Goal: Information Seeking & Learning: Understand process/instructions

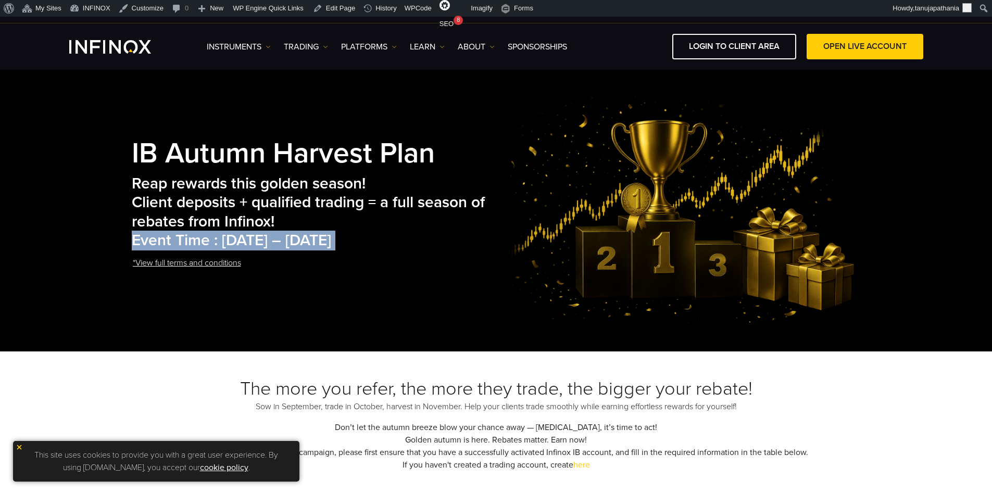
drag, startPoint x: 128, startPoint y: 144, endPoint x: 473, endPoint y: 240, distance: 357.8
click at [472, 240] on div "IB Autumn Harvest Plan Reap rewards this golden season! Client deposits + quali…" at bounding box center [496, 209] width 750 height 232
click at [474, 240] on h2 "Reap rewards this golden season! Client deposits + qualified trading = a full s…" at bounding box center [317, 212] width 371 height 76
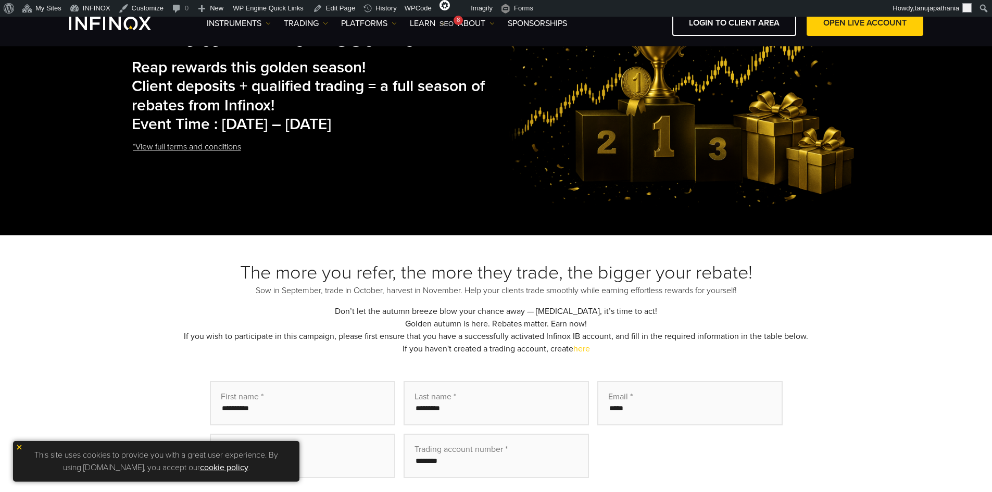
scroll to position [156, 0]
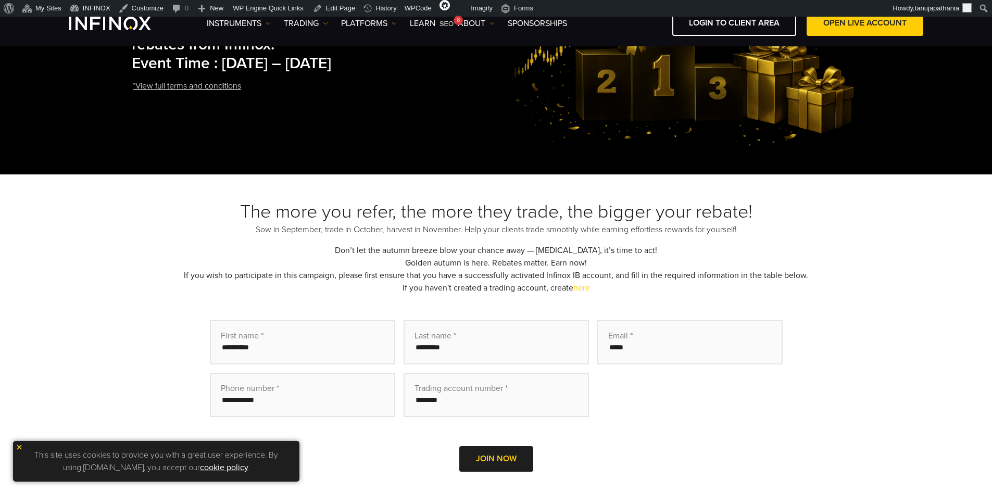
click at [283, 215] on h3 "The more you refer, the more they trade, the bigger your rebate!" at bounding box center [496, 211] width 729 height 23
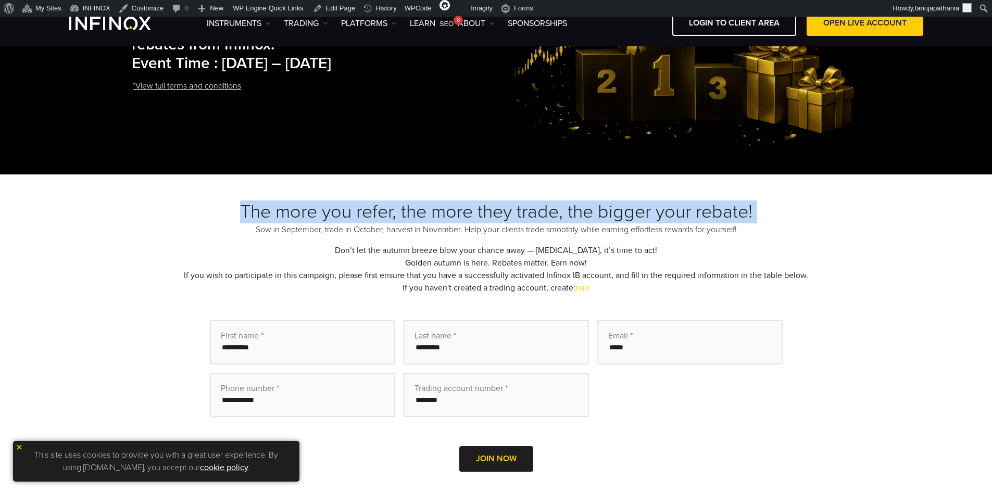
click at [283, 215] on h3 "The more you refer, the more they trade, the bigger your rebate!" at bounding box center [496, 211] width 729 height 23
click at [253, 193] on div "The more you refer, the more they trade, the bigger your rebate! Sow in Septemb…" at bounding box center [496, 350] width 992 height 353
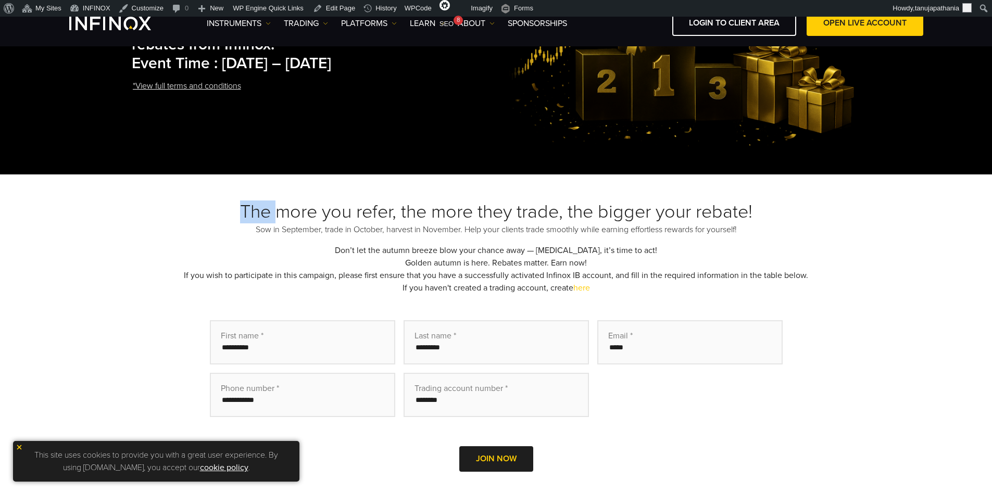
click at [253, 193] on div "The more you refer, the more they trade, the bigger your rebate! Sow in Septemb…" at bounding box center [496, 350] width 992 height 353
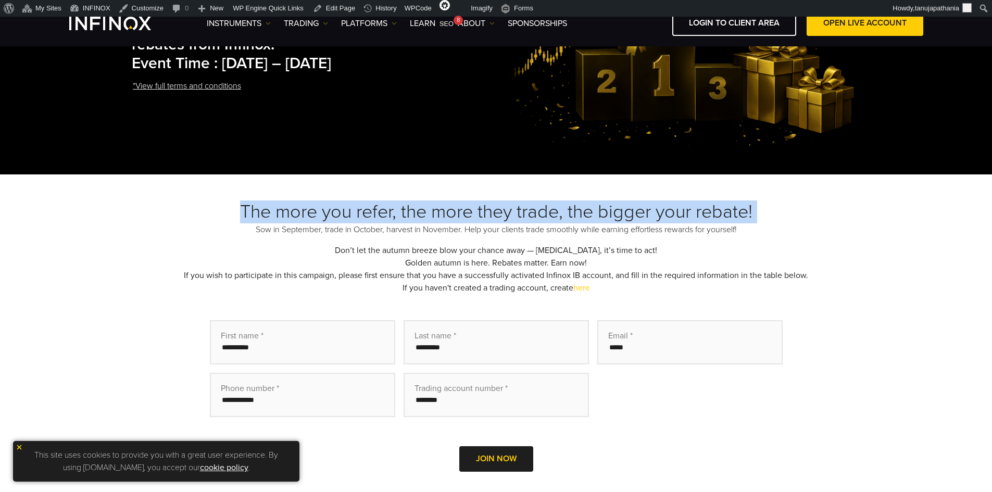
click at [253, 193] on div "The more you refer, the more they trade, the bigger your rebate! Sow in Septemb…" at bounding box center [496, 350] width 992 height 353
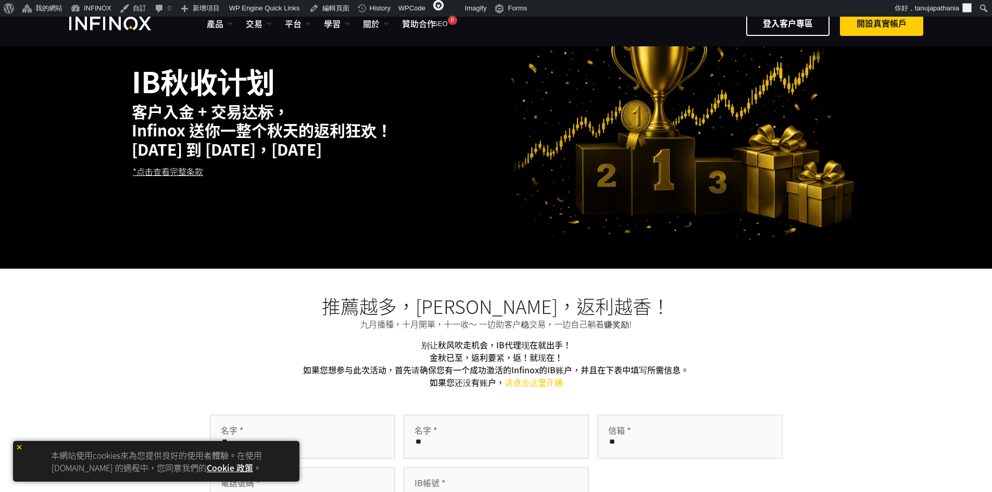
click at [177, 169] on link "*点击查看完整条款" at bounding box center [168, 172] width 72 height 26
click at [174, 172] on link "*点击查看完整条款" at bounding box center [168, 172] width 72 height 26
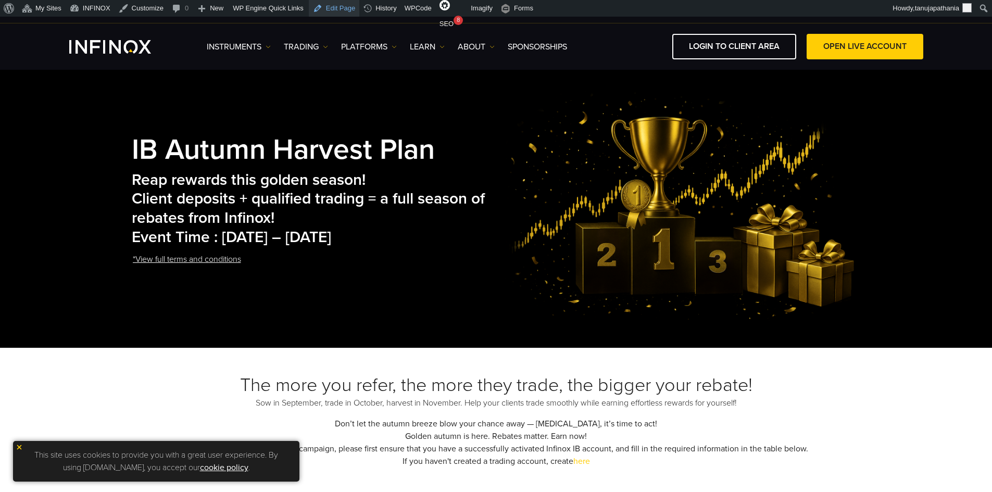
click at [328, 7] on link "Edit Page" at bounding box center [334, 8] width 51 height 17
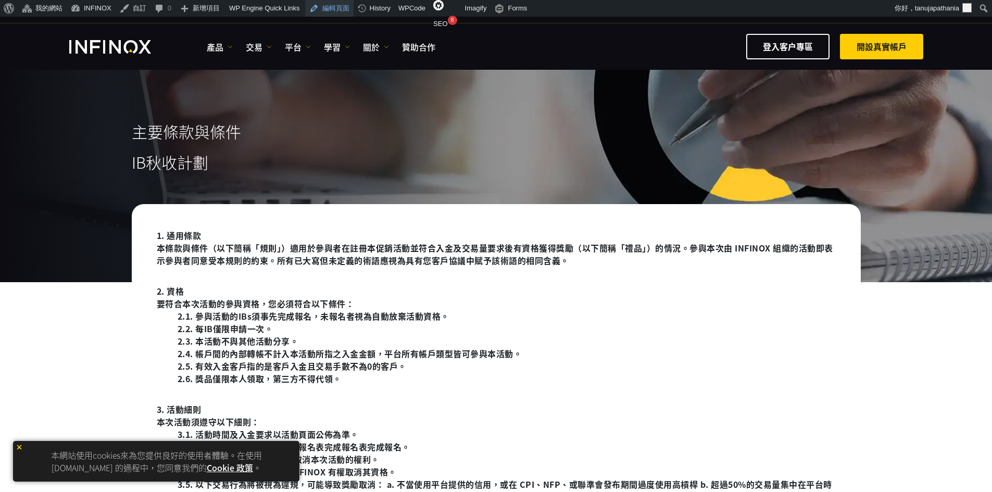
click at [325, 7] on link "編輯頁面" at bounding box center [329, 8] width 48 height 17
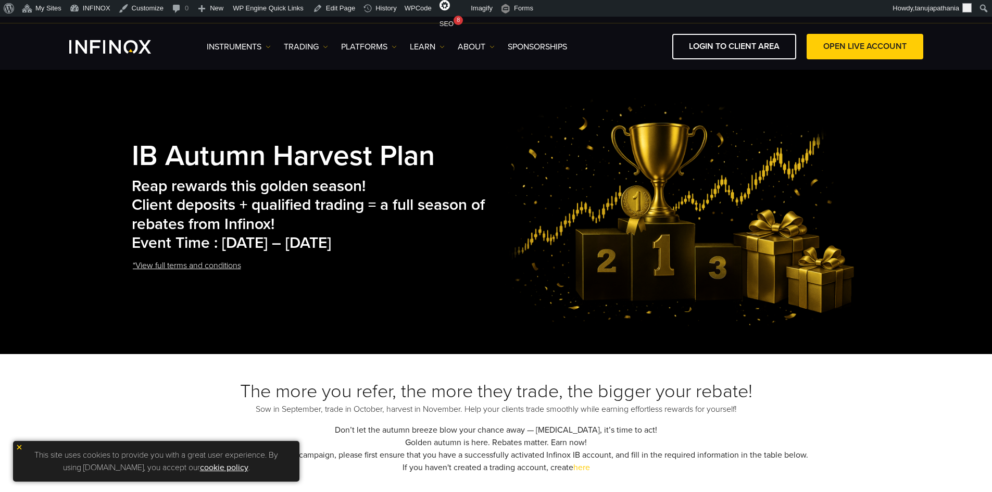
click at [195, 267] on link "*View full terms and conditions" at bounding box center [187, 266] width 110 height 26
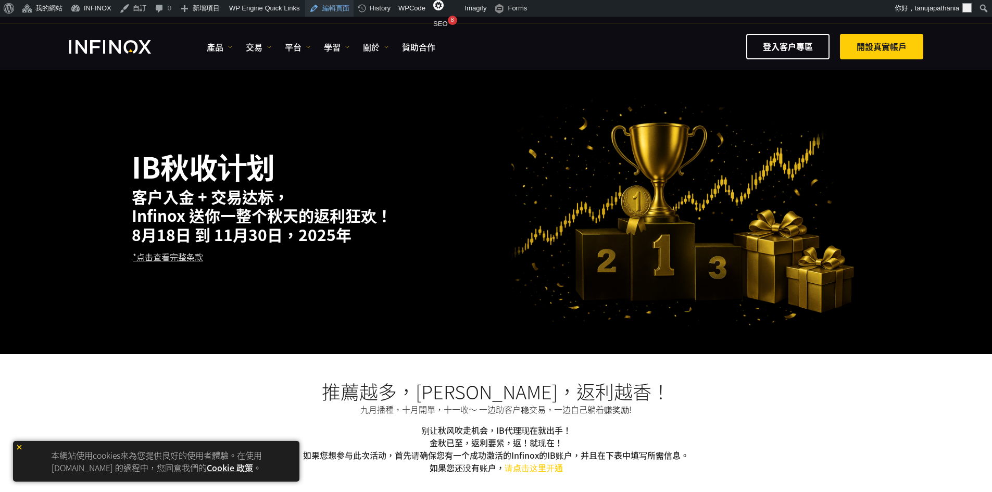
click at [325, 8] on link "編輯頁面" at bounding box center [329, 8] width 48 height 17
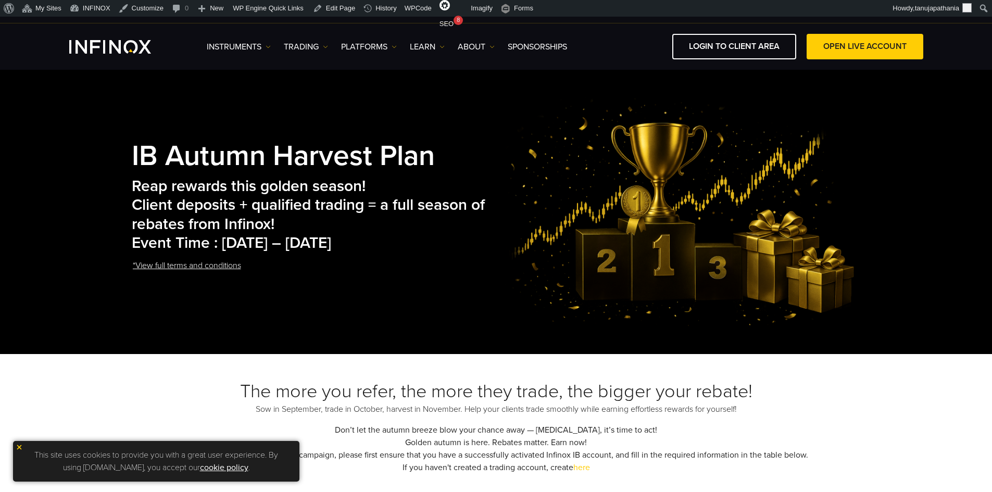
click at [215, 265] on link "*View full terms and conditions" at bounding box center [187, 266] width 110 height 26
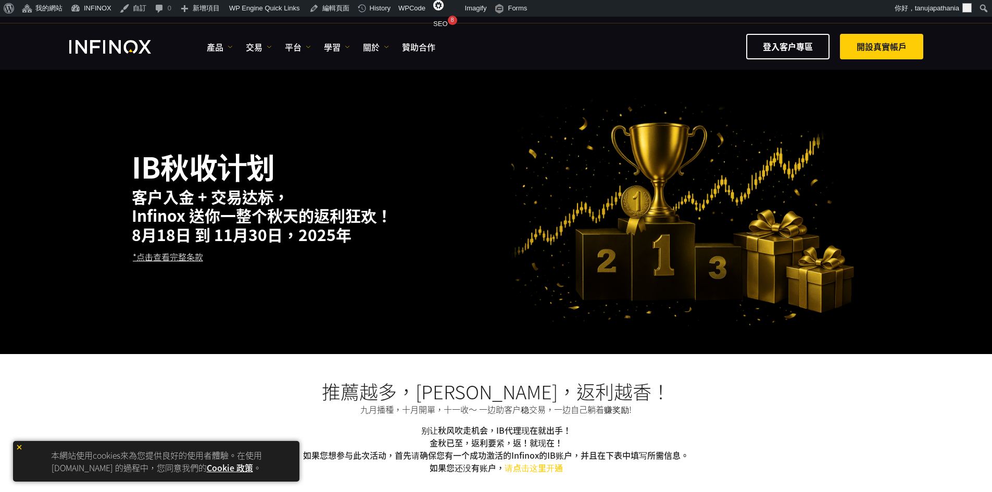
click at [184, 260] on link "*点击查看完整条款" at bounding box center [168, 257] width 72 height 26
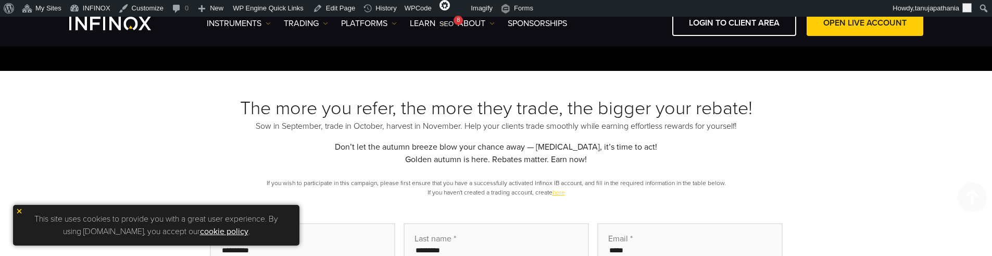
scroll to position [260, 0]
